Goal: Task Accomplishment & Management: Use online tool/utility

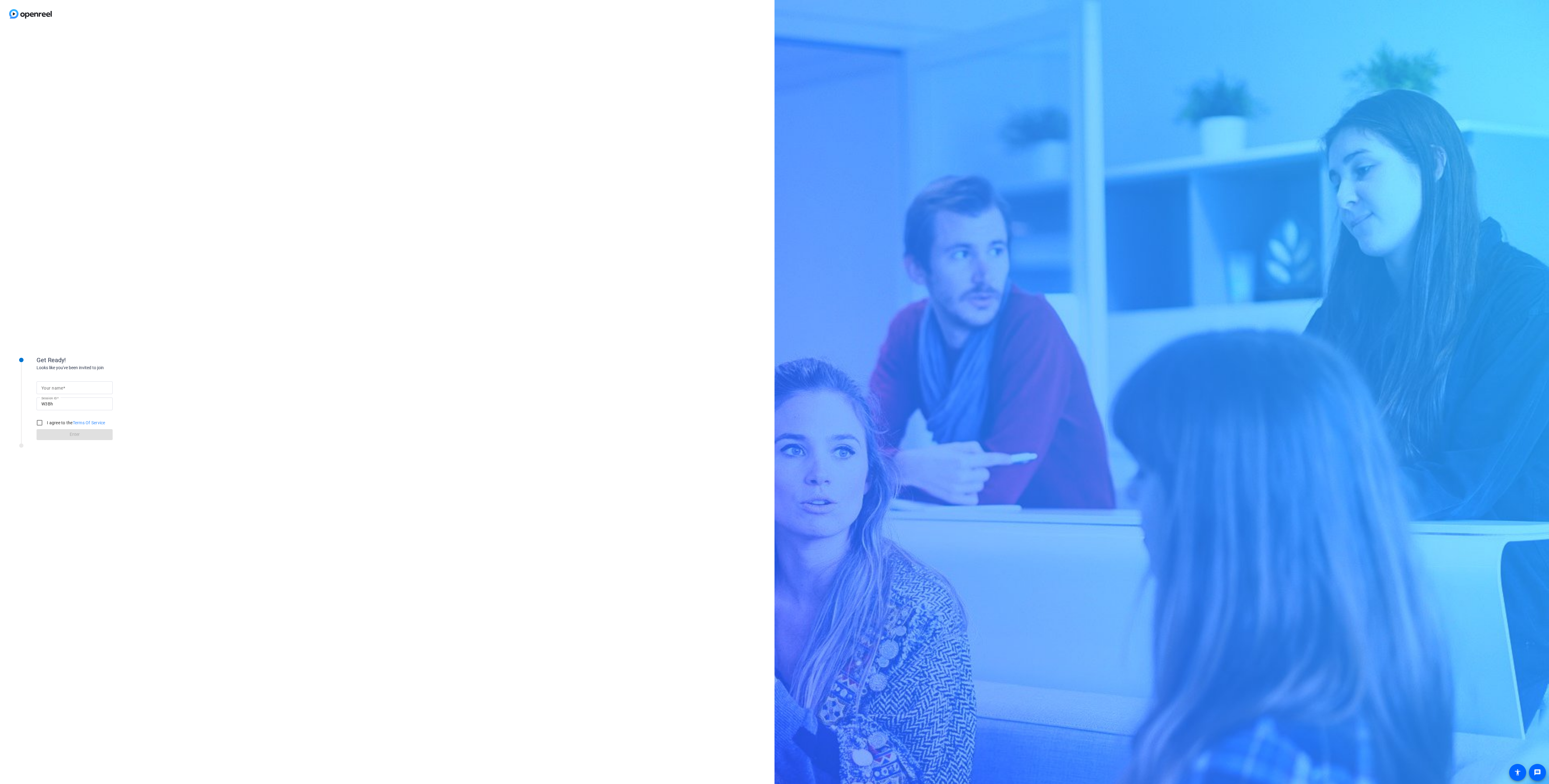
click at [84, 383] on div at bounding box center [75, 387] width 66 height 13
type input "Abby"
click at [37, 422] on input "I agree to the Terms Of Service" at bounding box center [40, 423] width 12 height 12
checkbox input "true"
click at [54, 432] on span at bounding box center [75, 435] width 76 height 14
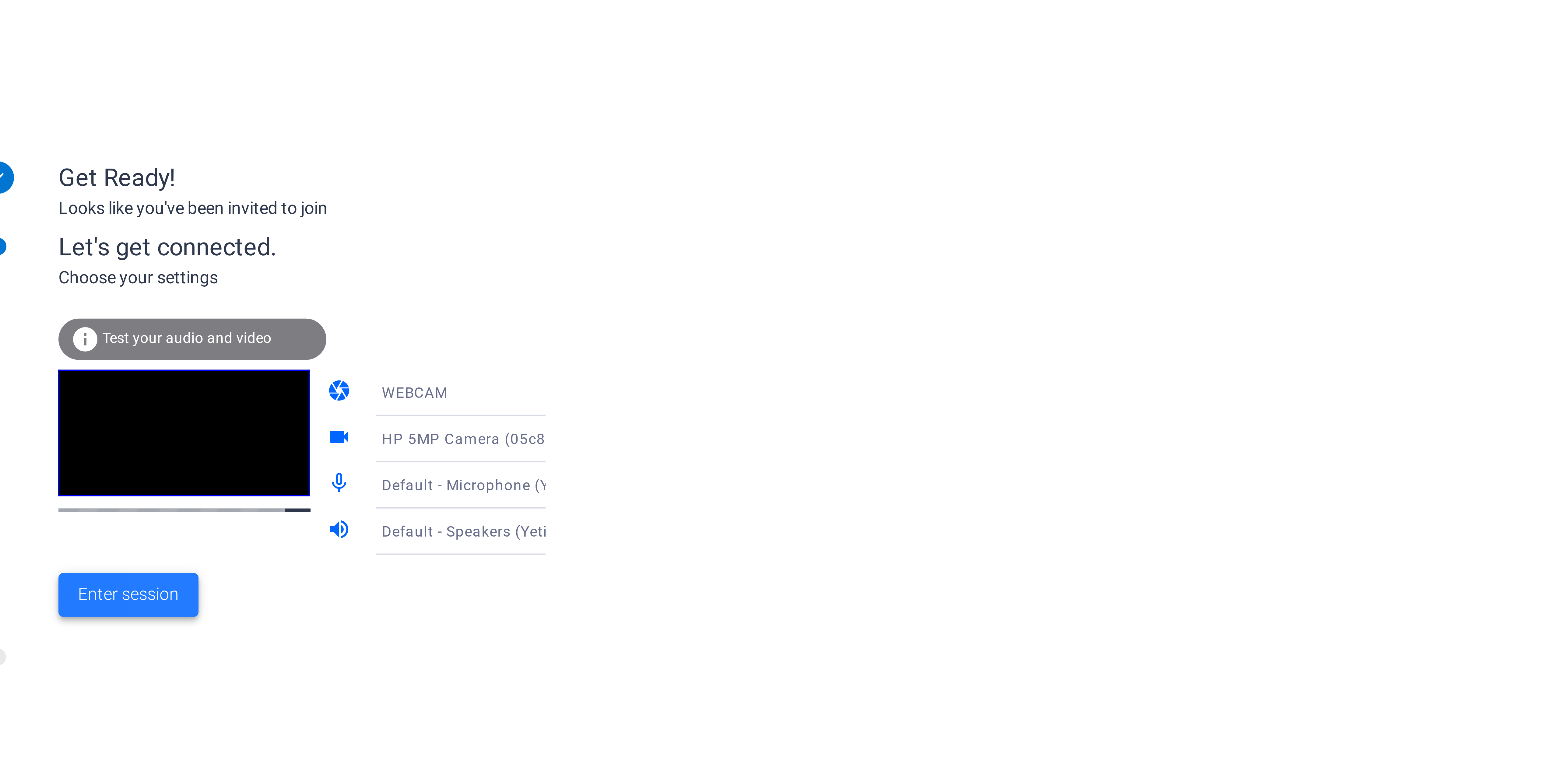
click at [59, 461] on span "Enter session" at bounding box center [54, 464] width 25 height 7
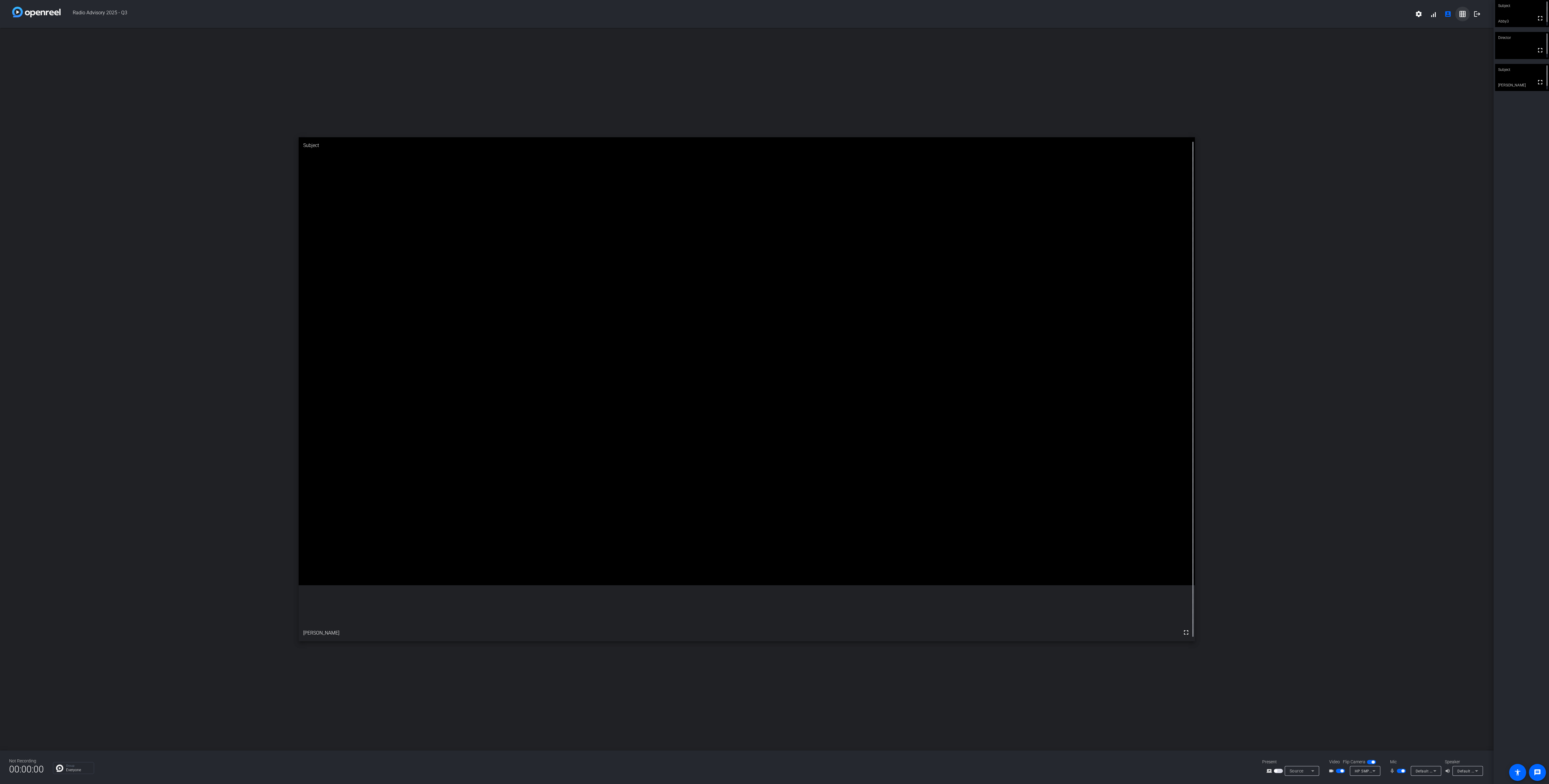
click at [1461, 14] on mat-icon "grid_on" at bounding box center [1462, 14] width 7 height 7
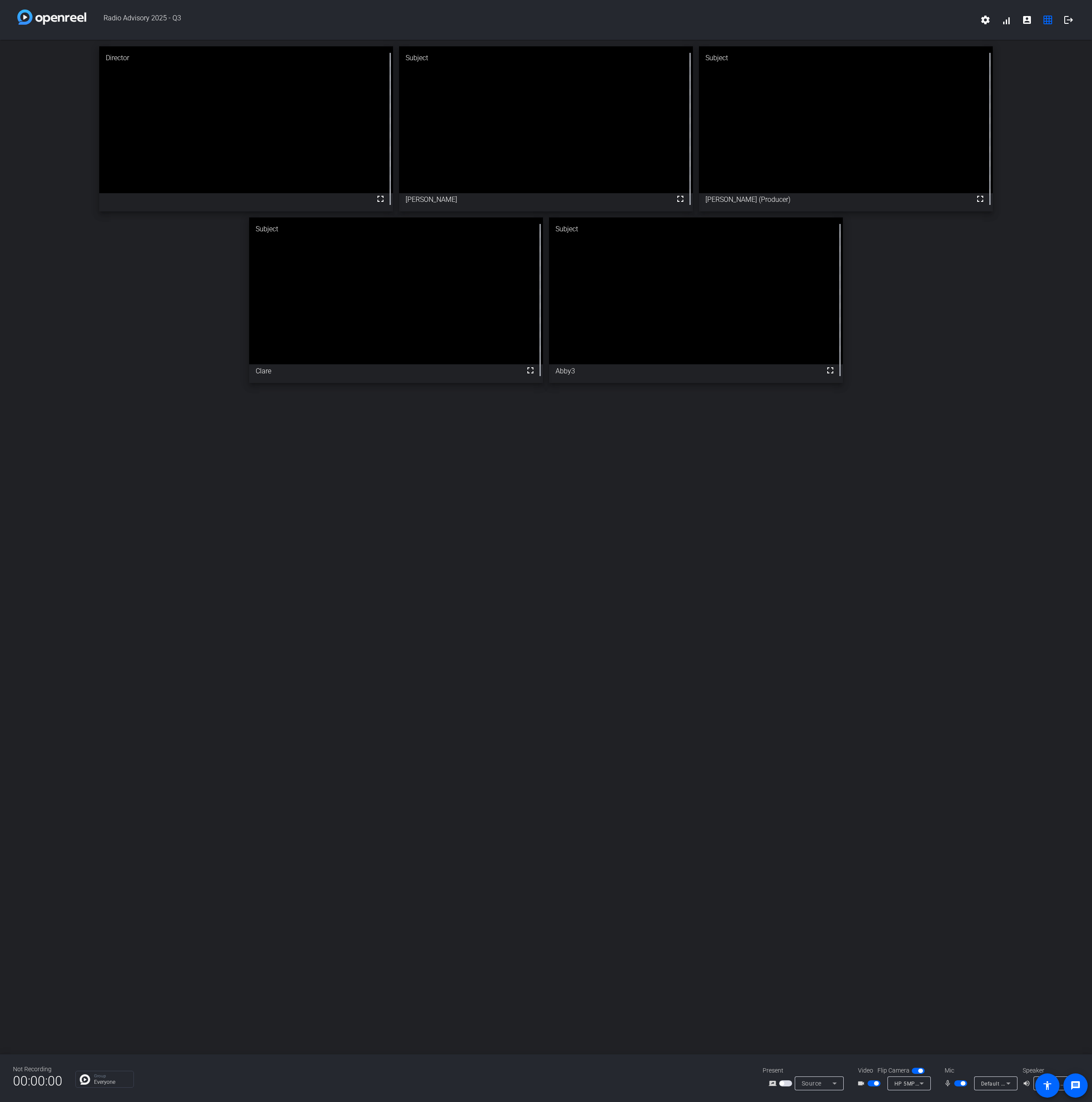
click at [215, 788] on div "Director fullscreen Subject fullscreen [PERSON_NAME] Subject fullscreen [PERSON…" at bounding box center [546, 548] width 1092 height 1015
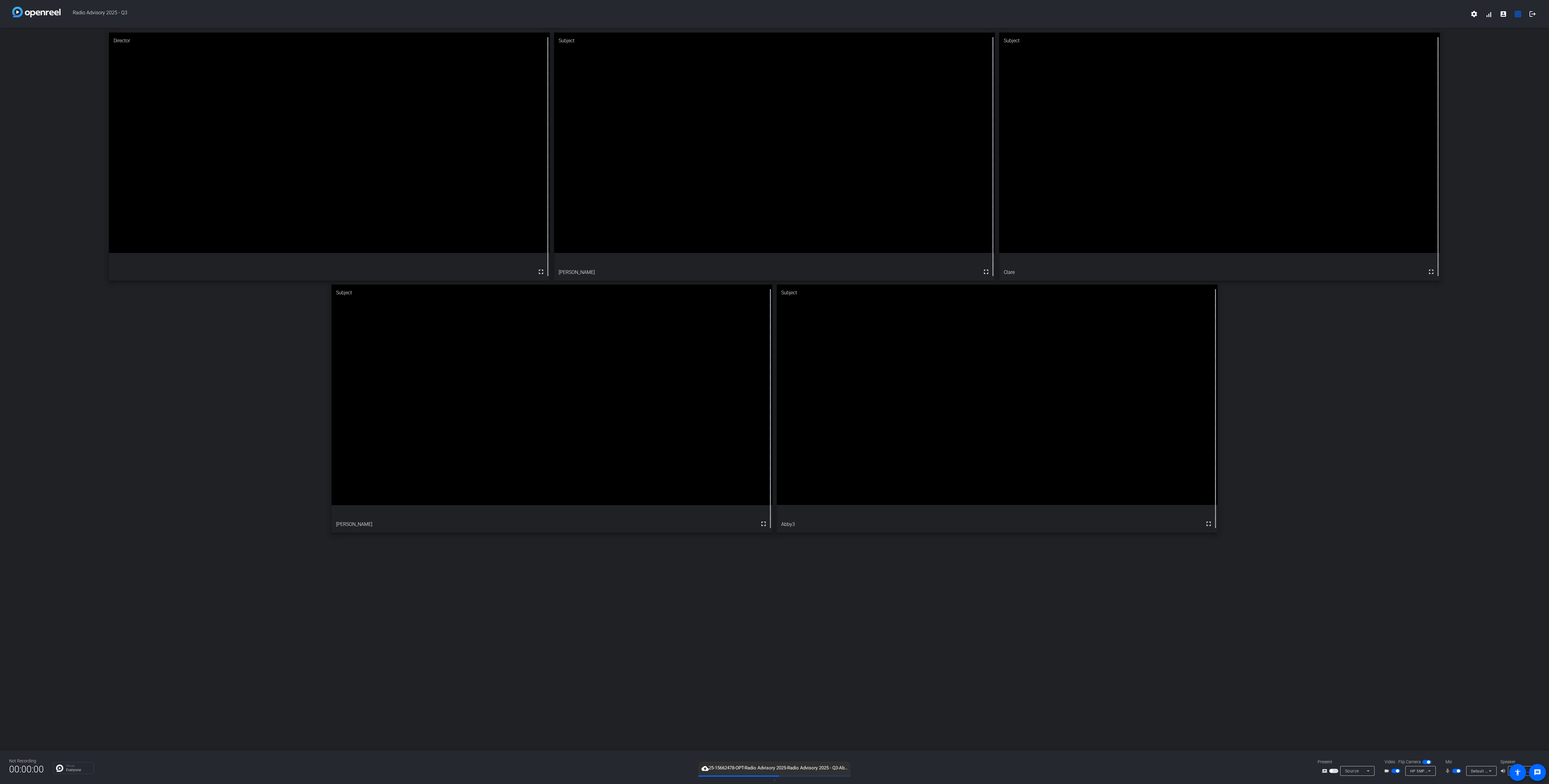
click at [1397, 768] on mat-slide-toggle at bounding box center [1396, 771] width 10 height 7
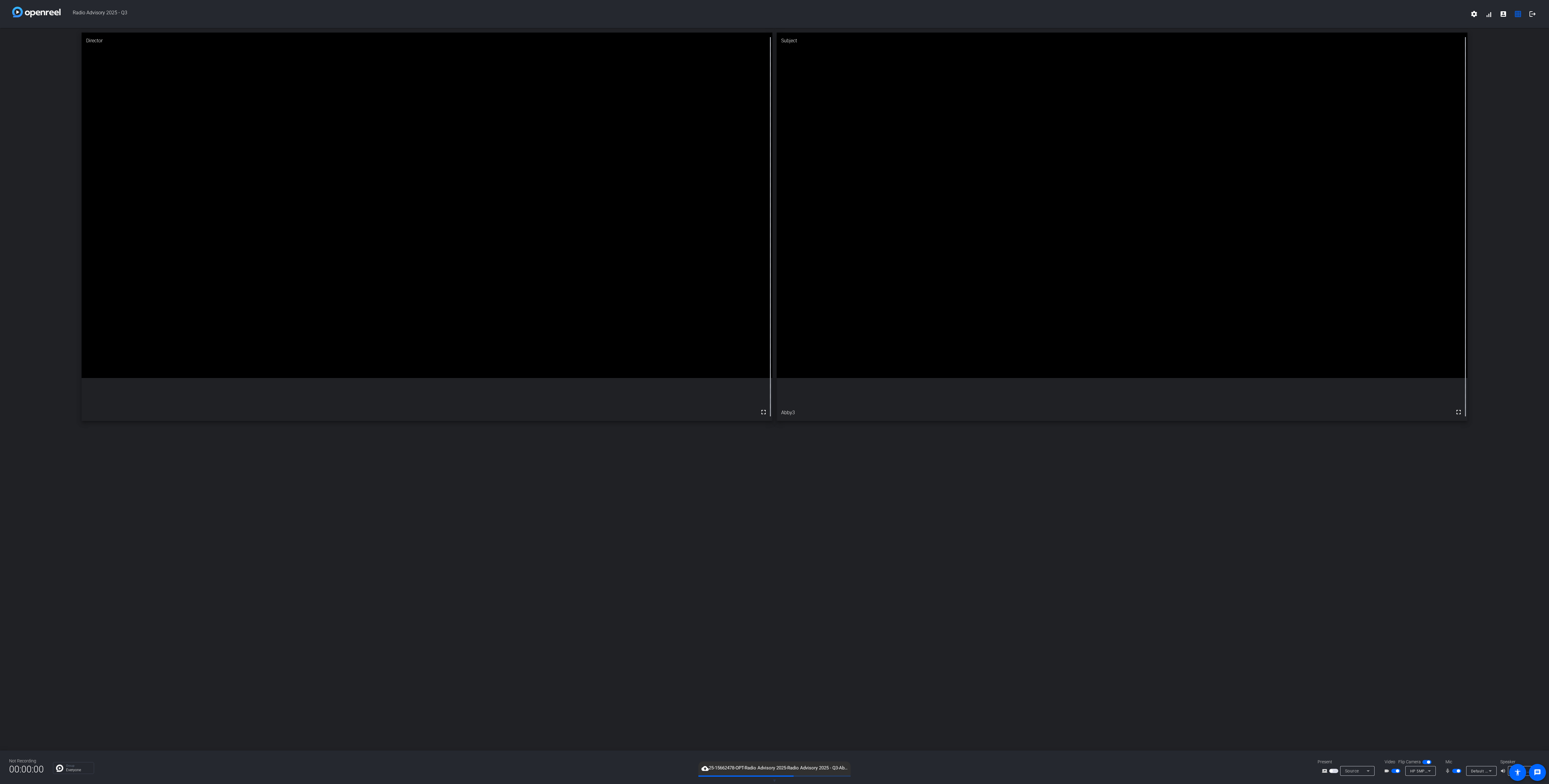
click at [1397, 769] on span "button" at bounding box center [1396, 771] width 9 height 4
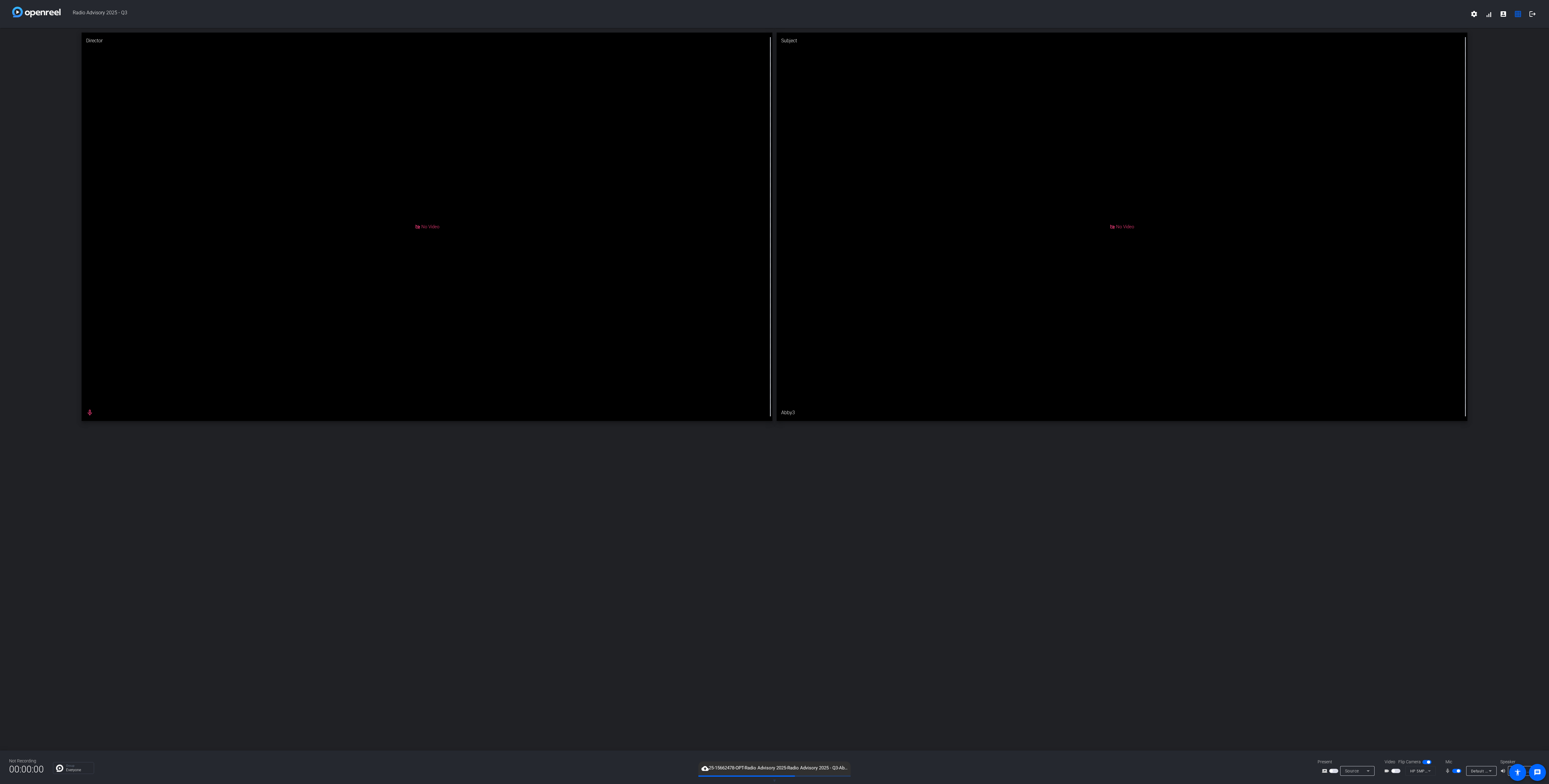
click at [1457, 768] on mat-slide-toggle at bounding box center [1457, 771] width 10 height 7
click at [1457, 773] on span "button" at bounding box center [1456, 771] width 9 height 4
